Goal: Information Seeking & Learning: Learn about a topic

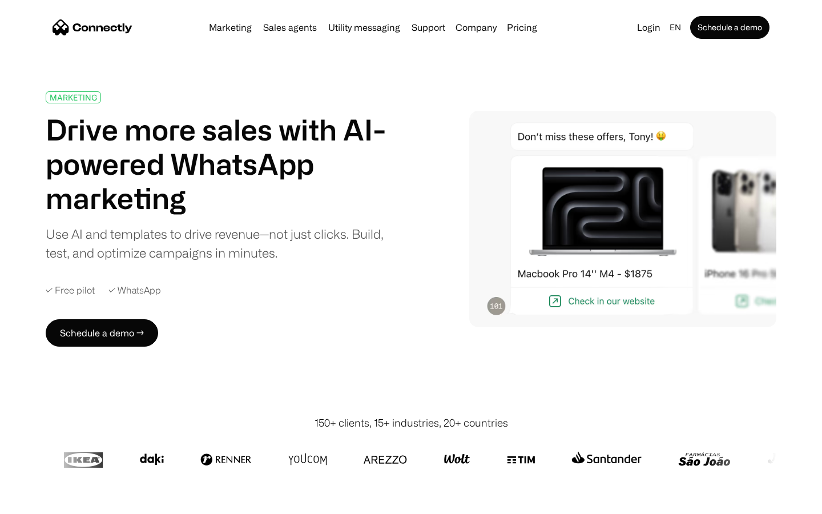
scroll to position [4061, 0]
